Goal: Task Accomplishment & Management: Manage account settings

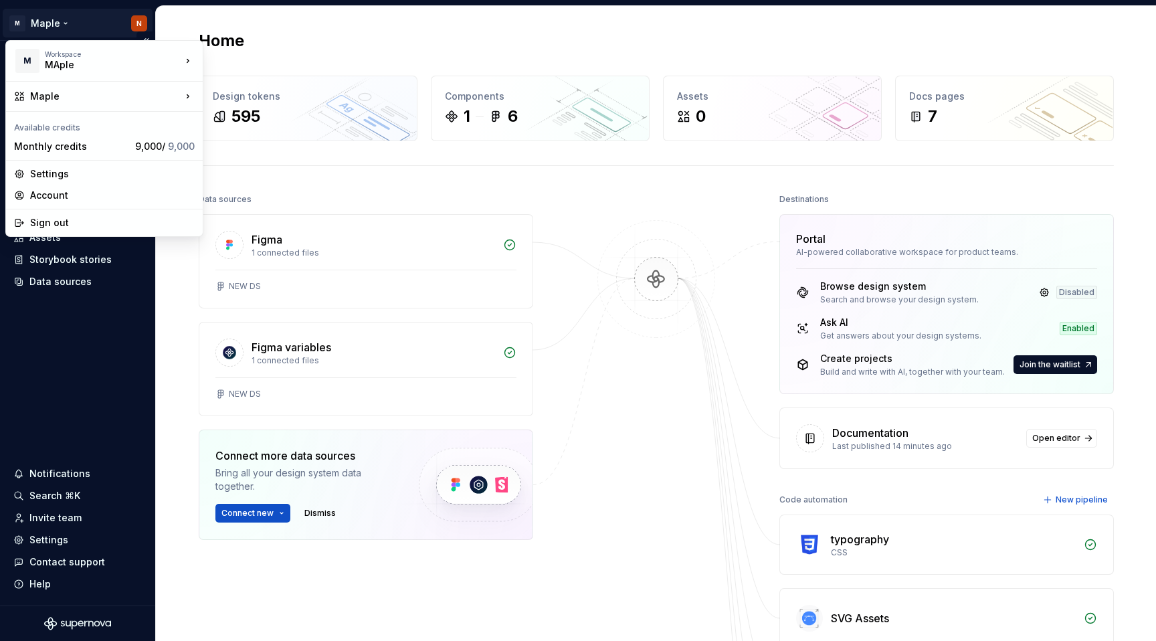
click at [47, 24] on html "M Maple N Home Documentation Analytics Code automation Dataset Maple Design tok…" at bounding box center [578, 320] width 1156 height 641
click at [63, 96] on div "Maple" at bounding box center [105, 96] width 151 height 13
click at [89, 197] on div "Account" at bounding box center [112, 195] width 165 height 13
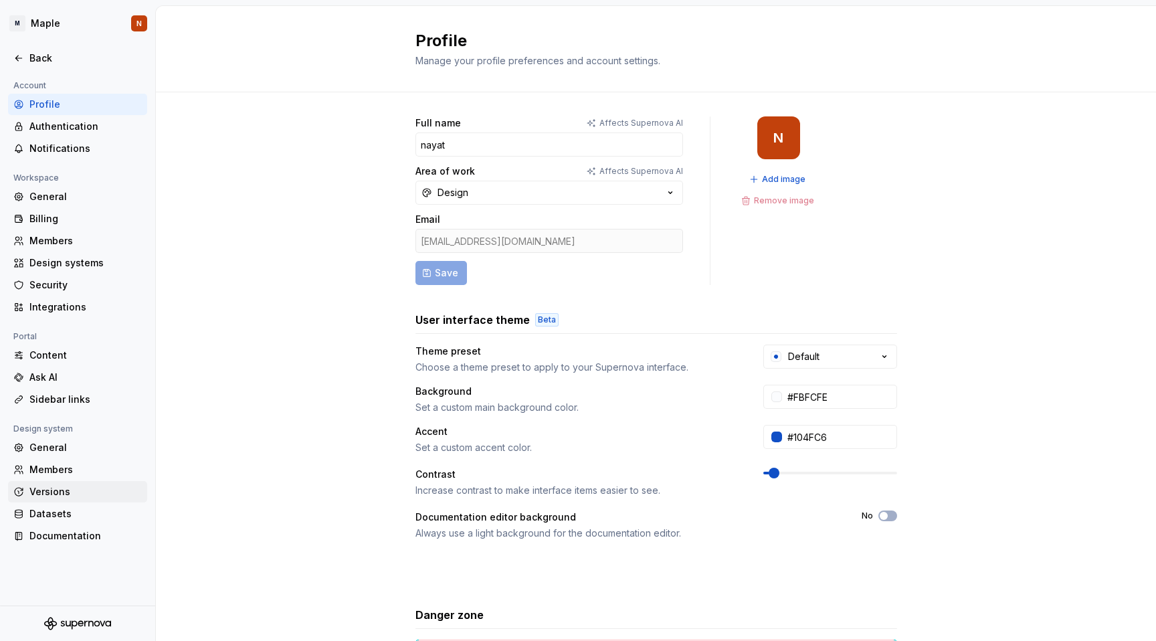
click at [72, 496] on div "Versions" at bounding box center [85, 491] width 112 height 13
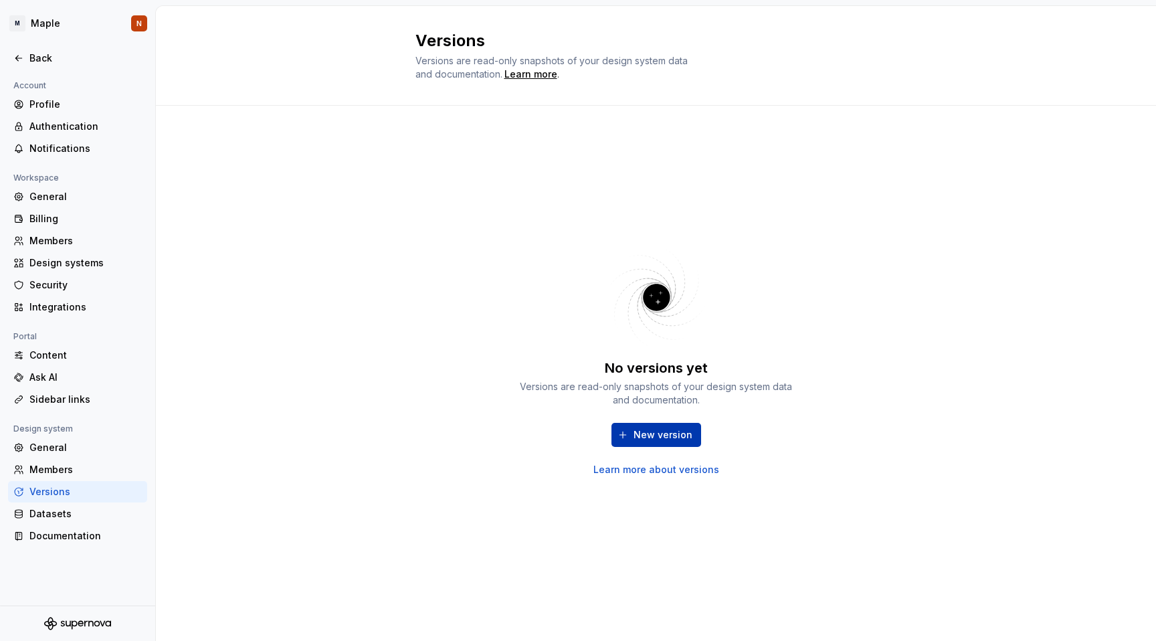
click at [653, 433] on span "New version" at bounding box center [662, 434] width 59 height 13
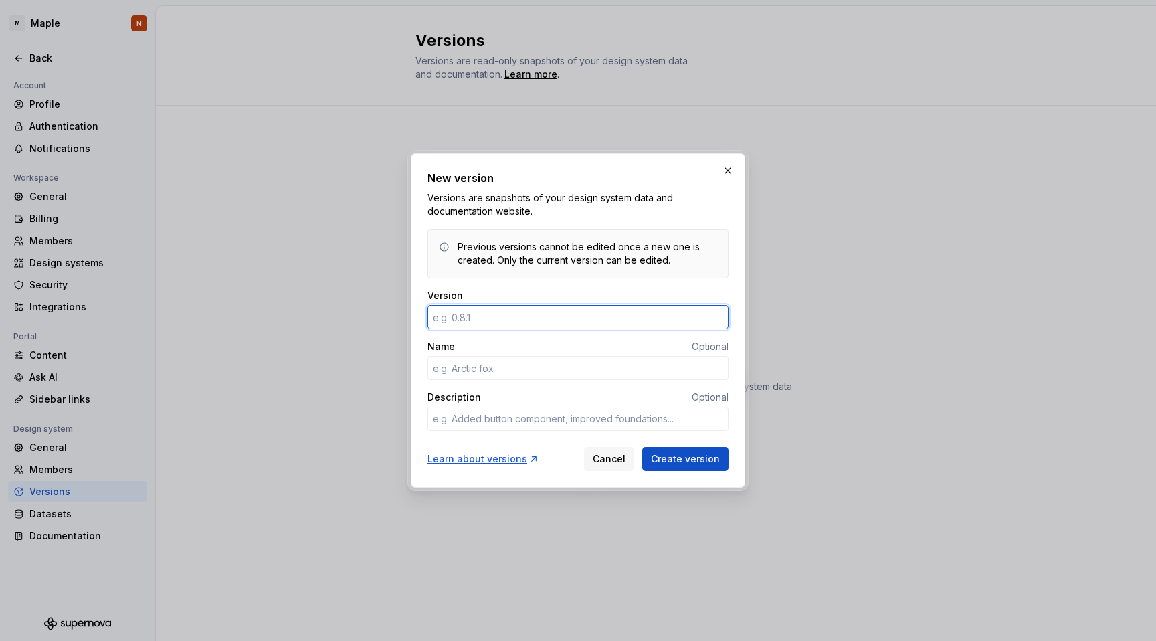
type textarea "*"
click at [728, 169] on button "button" at bounding box center [727, 170] width 19 height 19
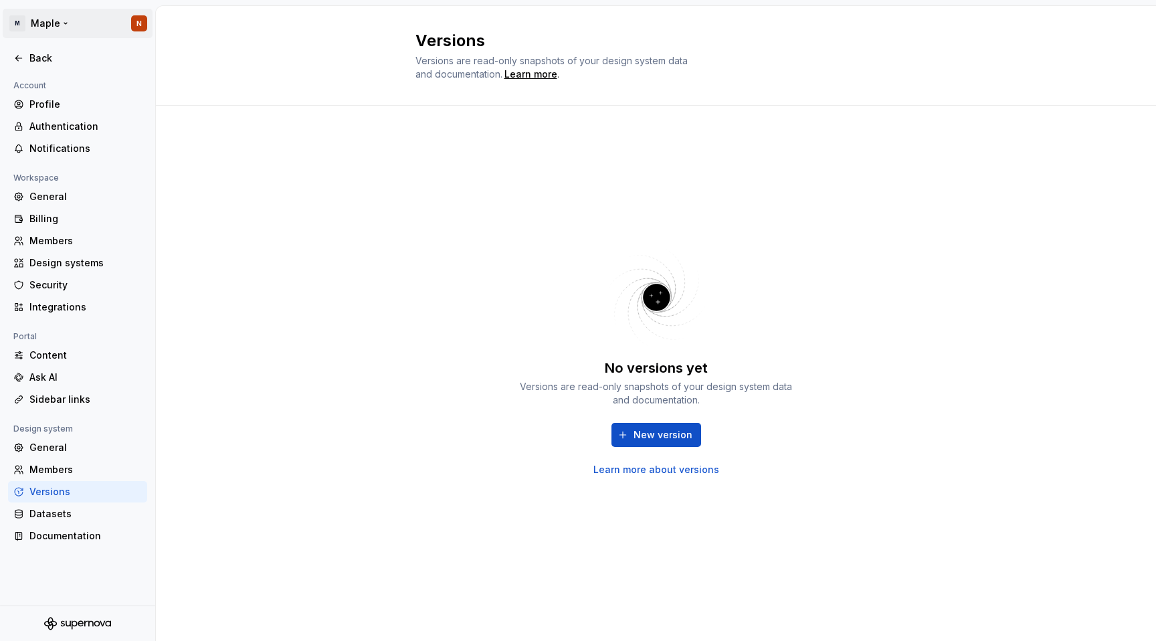
click at [41, 19] on html "M Maple N Back Account Profile Authentication Notifications Workspace General B…" at bounding box center [578, 320] width 1156 height 641
click at [120, 1] on html "M Maple N Back Account Profile Authentication Notifications Workspace General B…" at bounding box center [578, 320] width 1156 height 641
click at [47, 465] on div "Members" at bounding box center [85, 469] width 112 height 13
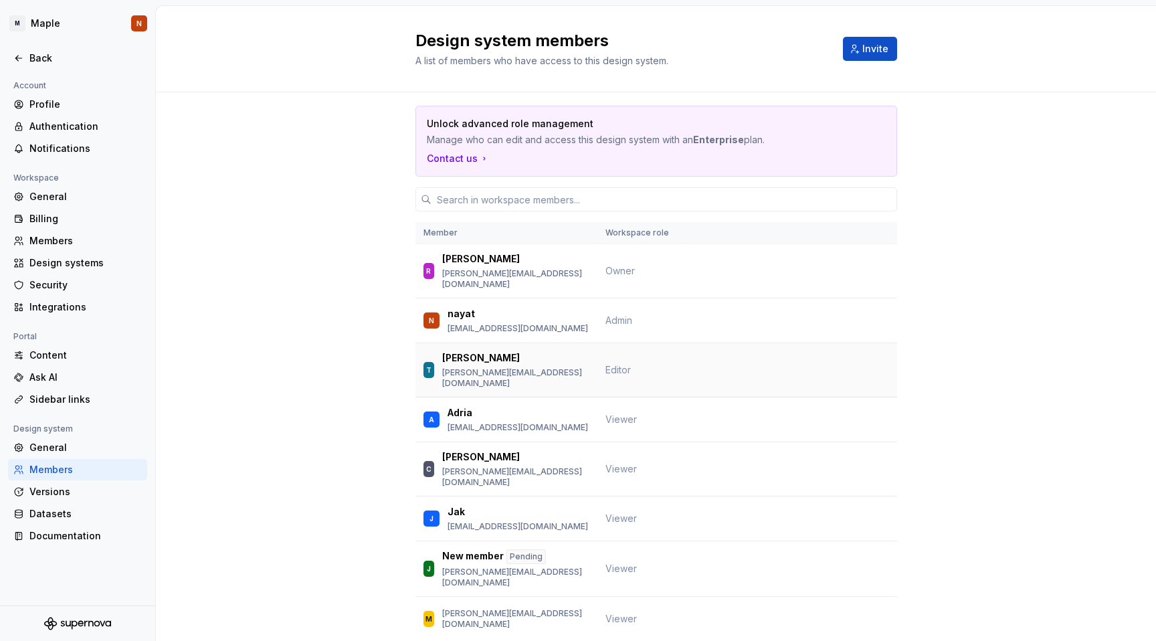
click at [621, 364] on span "Editor" at bounding box center [617, 369] width 25 height 11
click at [536, 357] on div "T Tomas [EMAIL_ADDRESS][DOMAIN_NAME]" at bounding box center [506, 369] width 166 height 37
click at [15, 62] on icon at bounding box center [18, 58] width 11 height 11
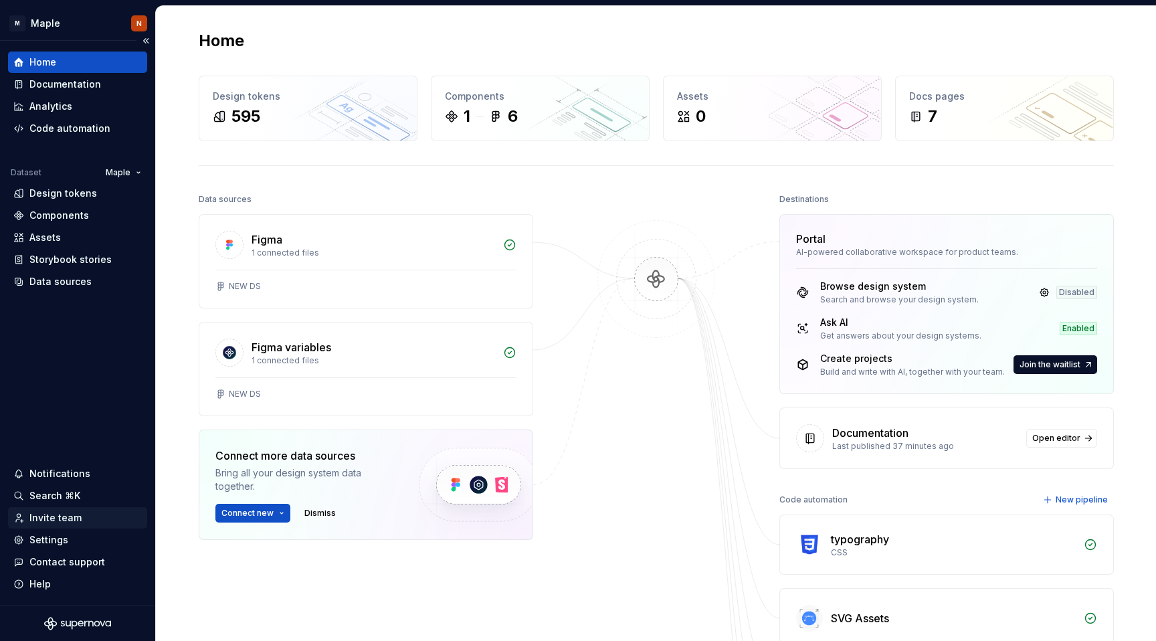
click at [80, 522] on div "Invite team" at bounding box center [77, 517] width 128 height 13
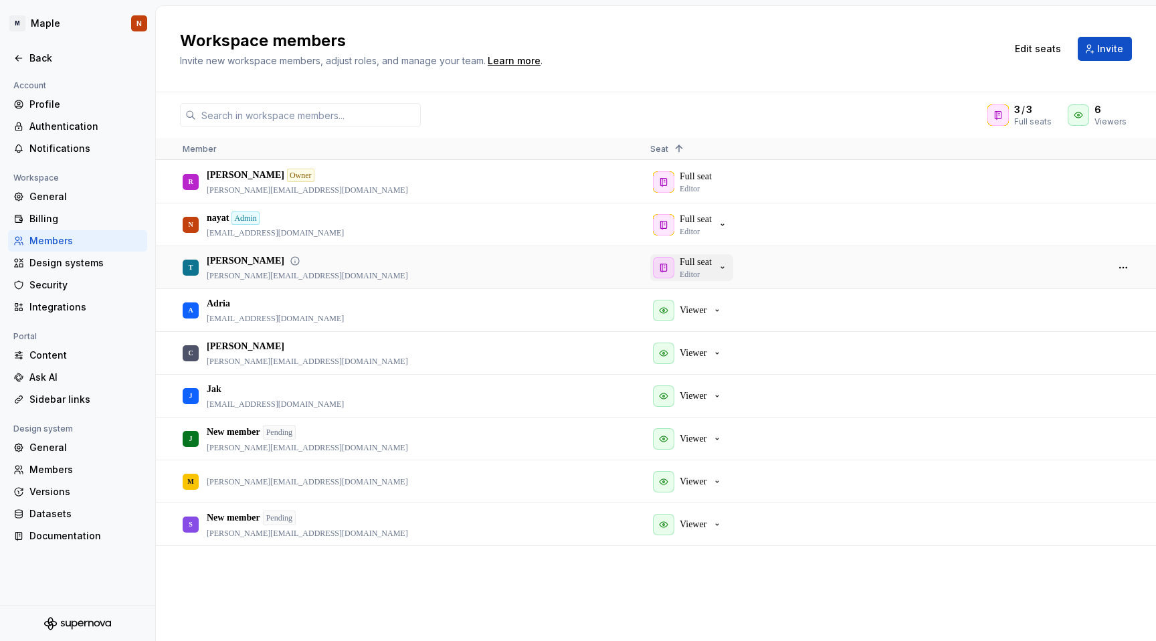
click at [728, 265] on icon "button" at bounding box center [722, 267] width 11 height 11
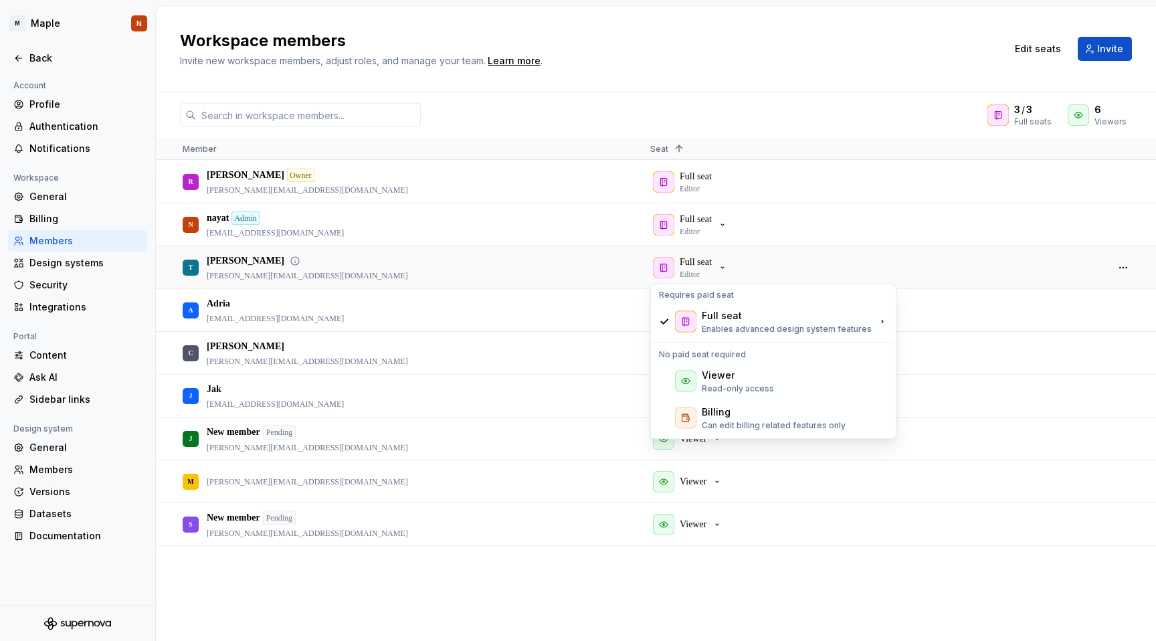
click at [807, 274] on div "Full seat Editor" at bounding box center [872, 267] width 445 height 41
